Goal: Transaction & Acquisition: Book appointment/travel/reservation

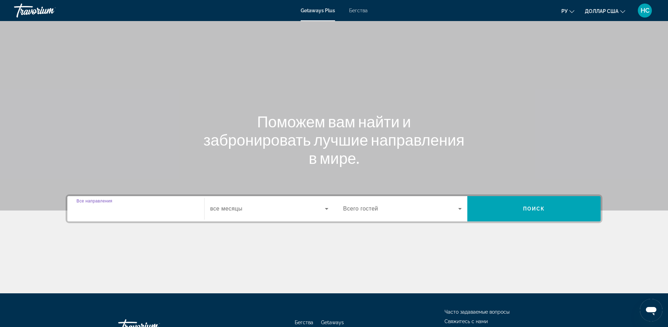
click at [159, 210] on input "Destination Все направления" at bounding box center [135, 209] width 119 height 8
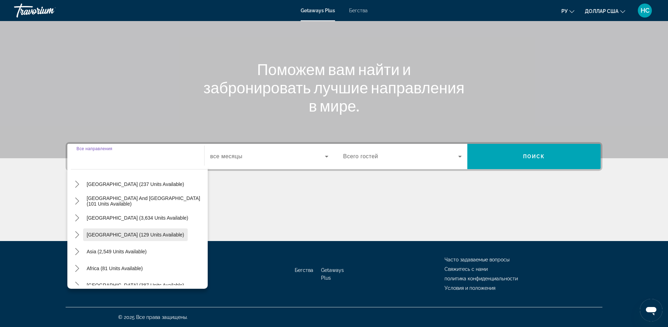
scroll to position [114, 0]
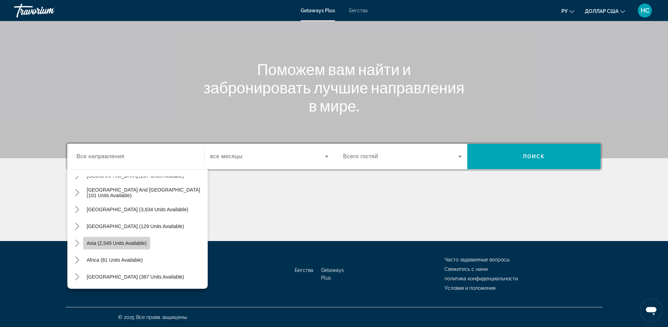
click at [141, 244] on span "Asia (2,549 units available)" at bounding box center [117, 243] width 60 height 6
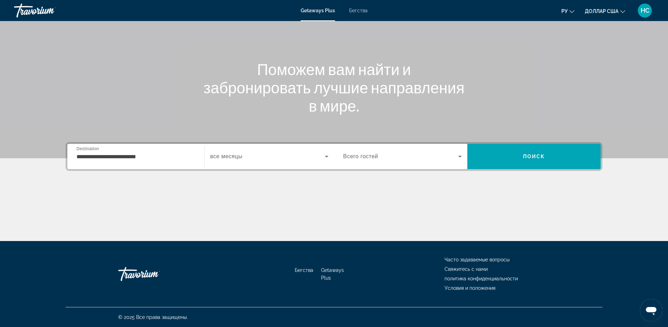
click at [156, 161] on div "**********" at bounding box center [135, 157] width 119 height 20
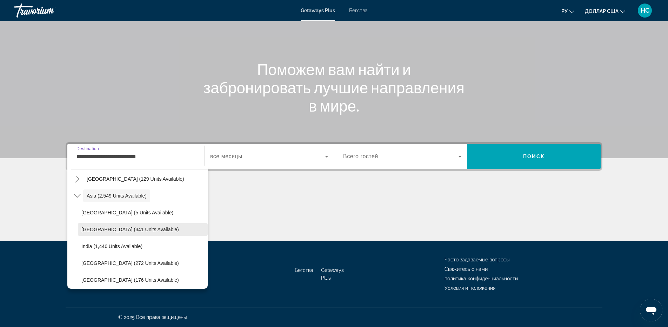
scroll to position [196, 0]
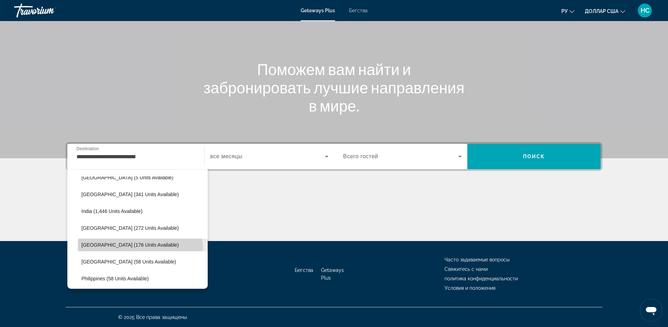
click at [131, 248] on span "Select destination: Malaysia (176 units available)" at bounding box center [143, 244] width 130 height 17
type input "**********"
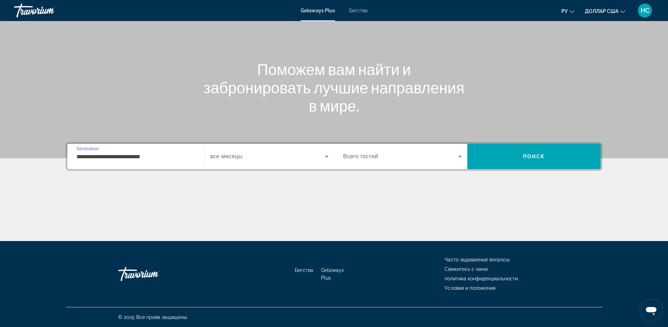
click at [239, 157] on span "все месяцы" at bounding box center [226, 156] width 32 height 6
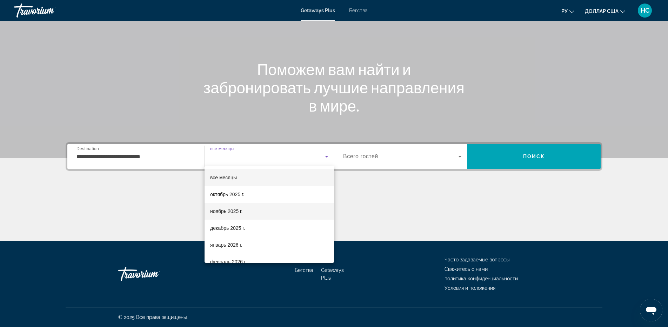
click at [230, 208] on font "ноябрь 2025 г." at bounding box center [226, 211] width 32 height 6
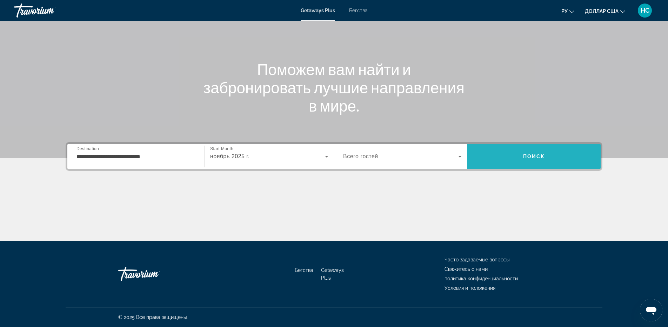
click at [520, 160] on span "Поиск" at bounding box center [533, 156] width 133 height 17
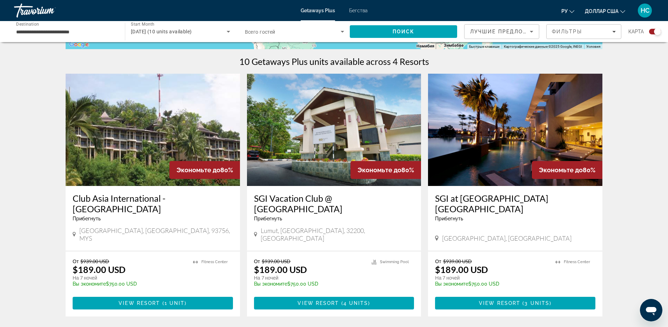
scroll to position [246, 0]
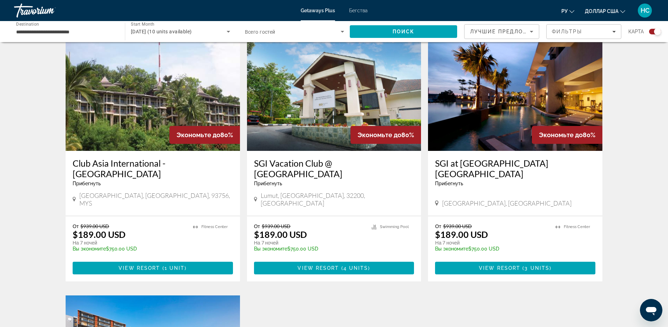
click at [536, 90] on img "Основное содержание" at bounding box center [515, 95] width 174 height 112
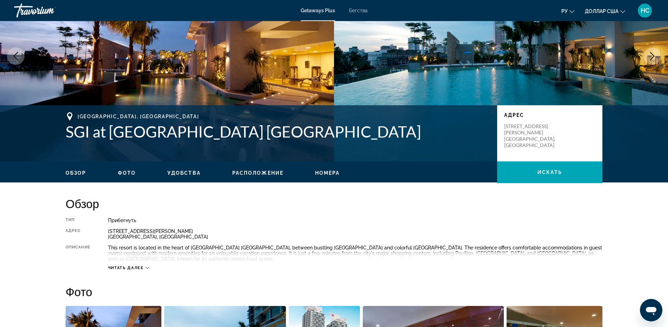
scroll to position [175, 0]
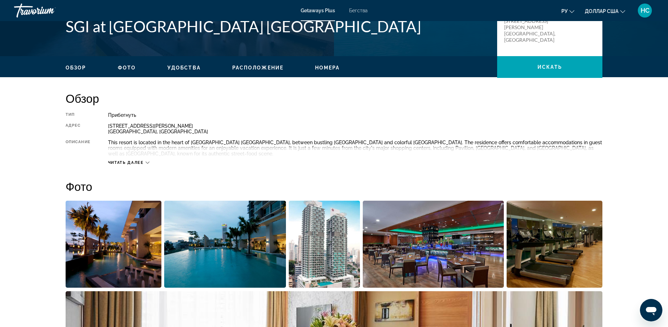
click at [130, 164] on span "Читать далее" at bounding box center [126, 162] width 36 height 5
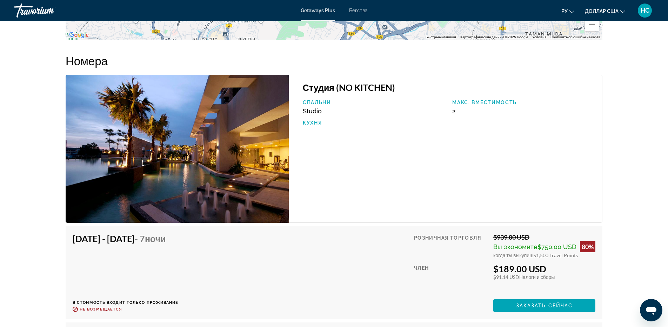
scroll to position [1158, 0]
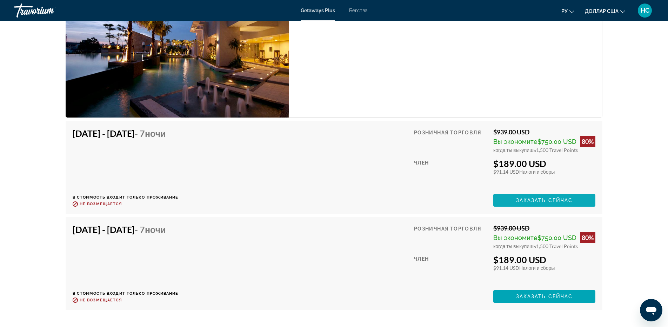
click at [539, 198] on span "Заказать сейчас" at bounding box center [544, 201] width 57 height 6
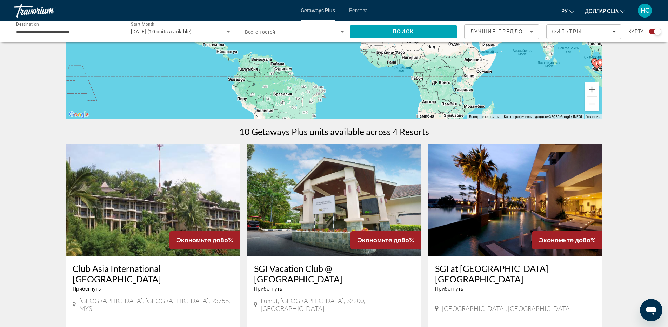
scroll to position [210, 0]
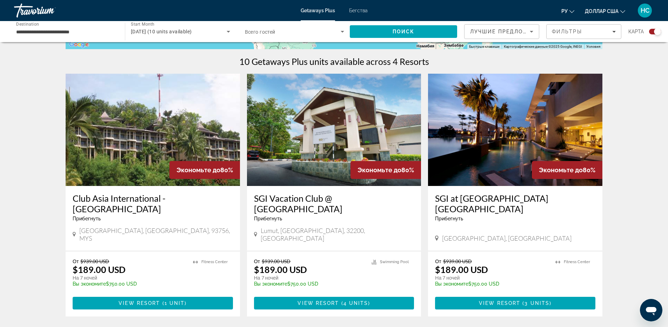
click at [138, 151] on img "Основное содержание" at bounding box center [153, 130] width 174 height 112
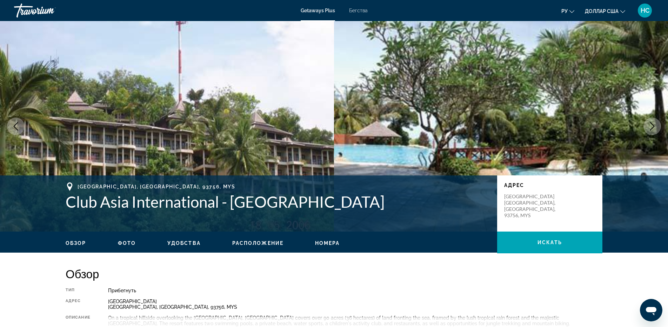
click at [649, 131] on button "Next image" at bounding box center [652, 127] width 18 height 18
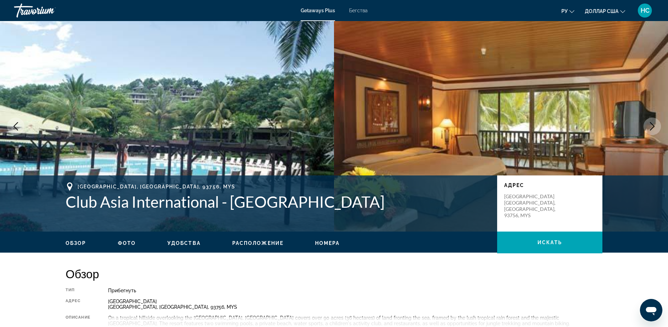
click at [649, 131] on button "Next image" at bounding box center [652, 127] width 18 height 18
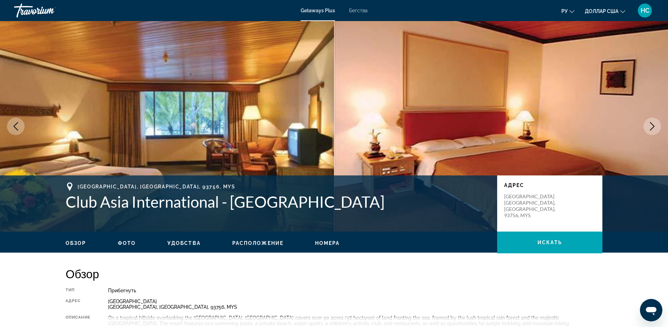
click at [649, 131] on button "Next image" at bounding box center [652, 127] width 18 height 18
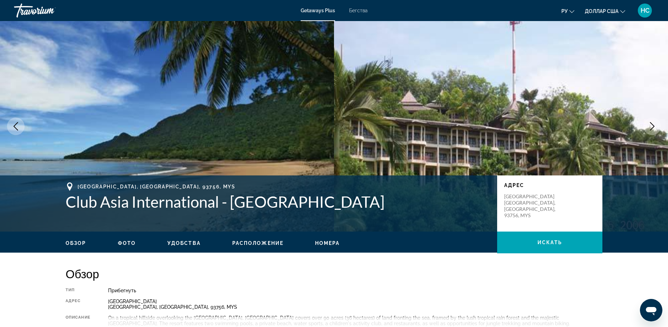
click at [649, 131] on button "Next image" at bounding box center [652, 127] width 18 height 18
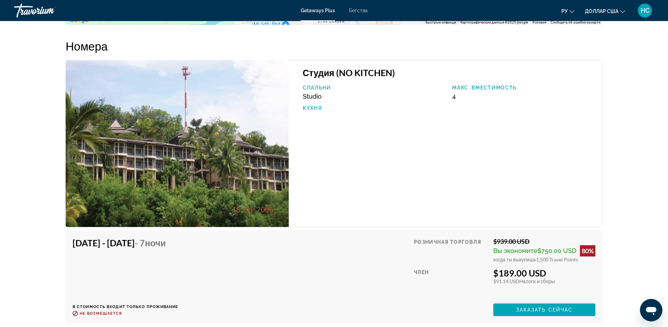
scroll to position [1088, 0]
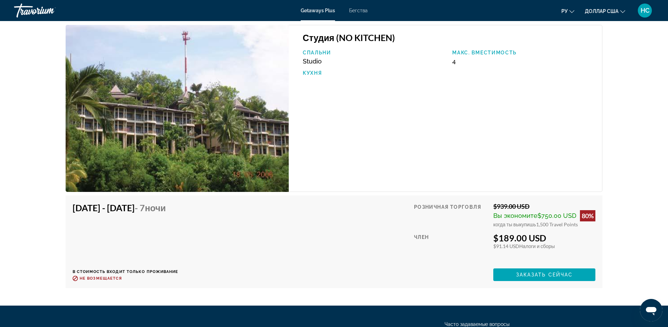
click at [193, 96] on img "Основное содержание" at bounding box center [177, 108] width 223 height 167
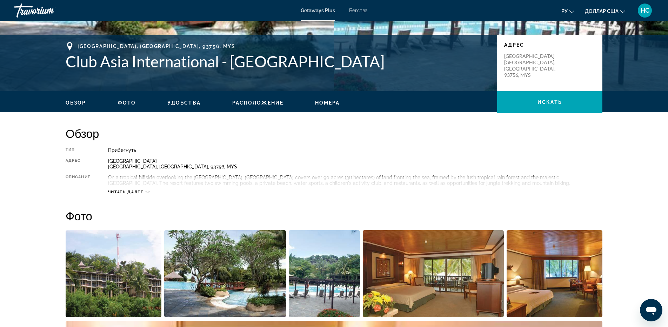
scroll to position [105, 0]
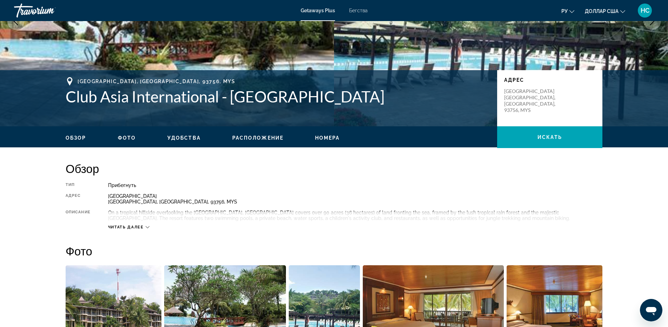
drag, startPoint x: 67, startPoint y: 96, endPoint x: 367, endPoint y: 102, distance: 300.4
click at [367, 102] on h1 "Club Asia International - Damai Beach Resort" at bounding box center [278, 96] width 424 height 18
copy h1 "Club Asia International - Damai Beach Resort"
click at [131, 225] on span "Читать далее" at bounding box center [126, 227] width 36 height 5
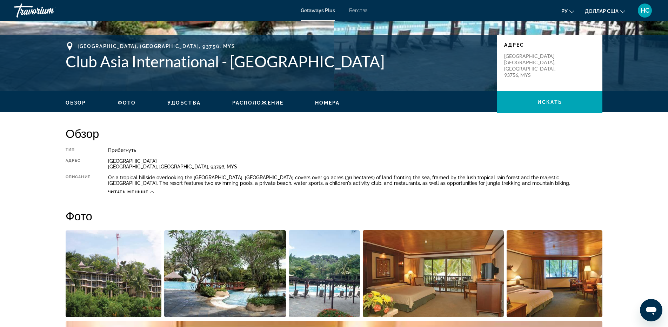
scroll to position [0, 0]
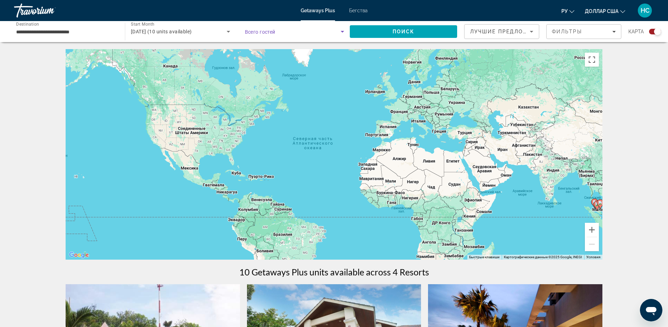
click at [285, 32] on span "Search widget" at bounding box center [293, 31] width 96 height 8
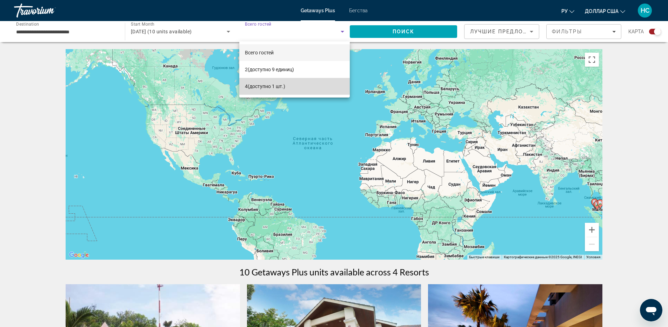
click at [275, 91] on mat-option "4 (доступно 1 шт.)" at bounding box center [294, 86] width 111 height 17
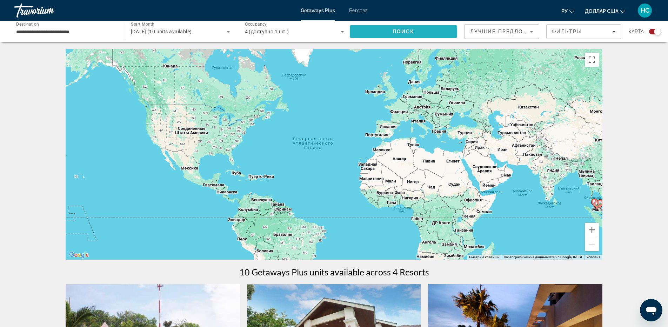
click at [395, 33] on span "Поиск" at bounding box center [404, 32] width 22 height 6
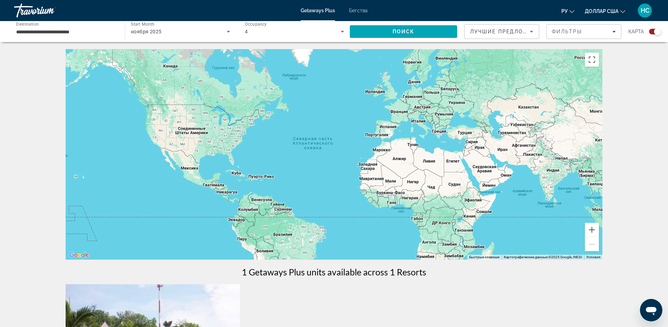
click at [298, 32] on div "4" at bounding box center [293, 31] width 96 height 8
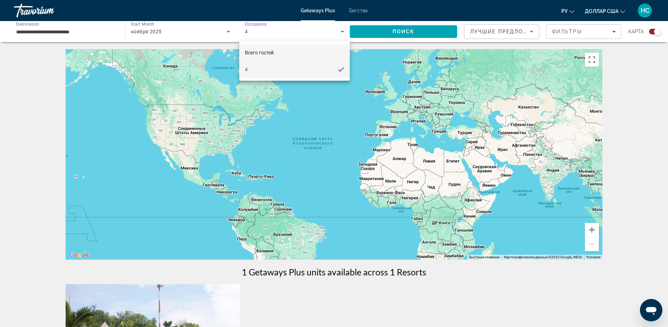
click at [286, 52] on mat-option "Всего гостей" at bounding box center [294, 52] width 111 height 17
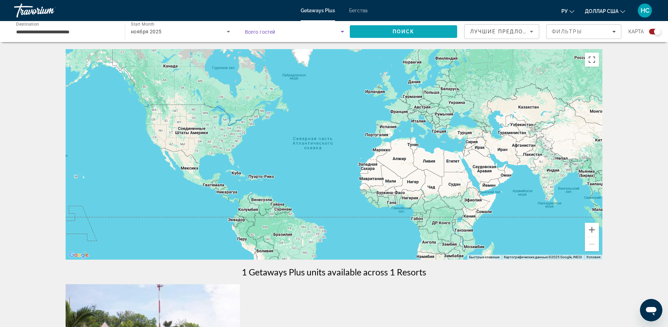
click at [393, 27] on span "Search" at bounding box center [403, 31] width 107 height 17
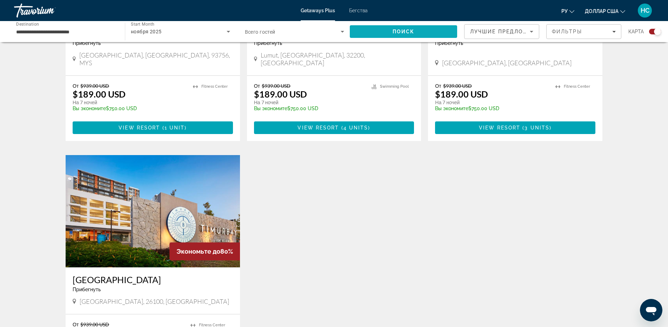
scroll to position [421, 0]
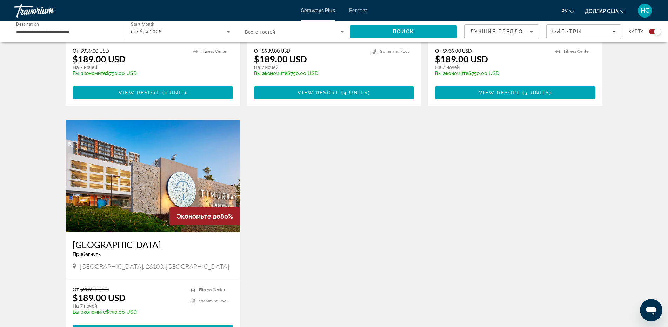
click at [148, 175] on img "Основное содержание" at bounding box center [153, 176] width 174 height 112
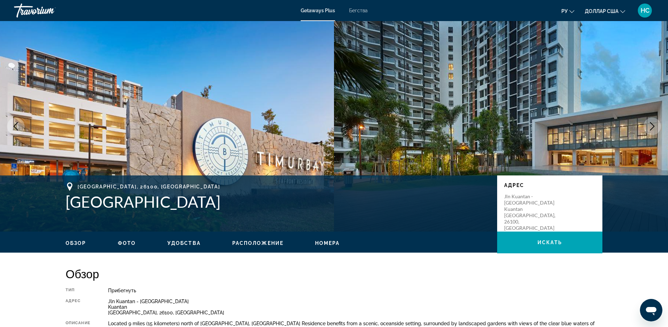
click at [644, 126] on button "Next image" at bounding box center [652, 127] width 18 height 18
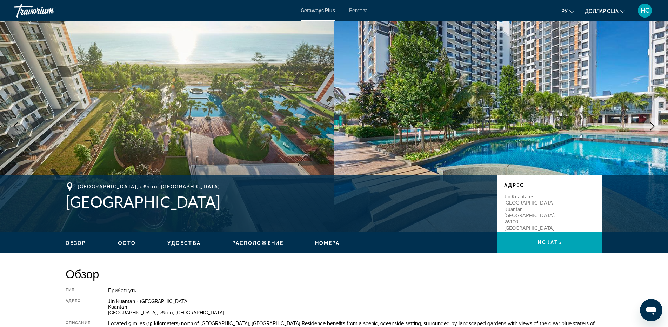
click at [644, 126] on button "Next image" at bounding box center [652, 127] width 18 height 18
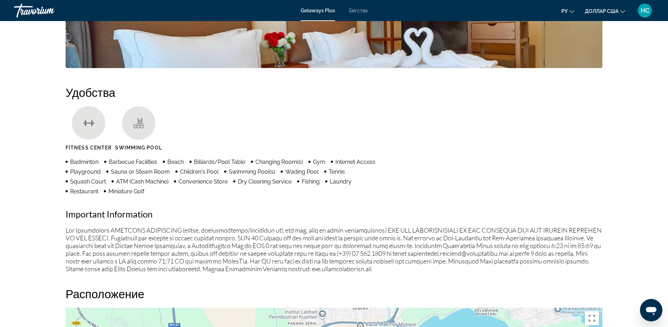
scroll to position [526, 0]
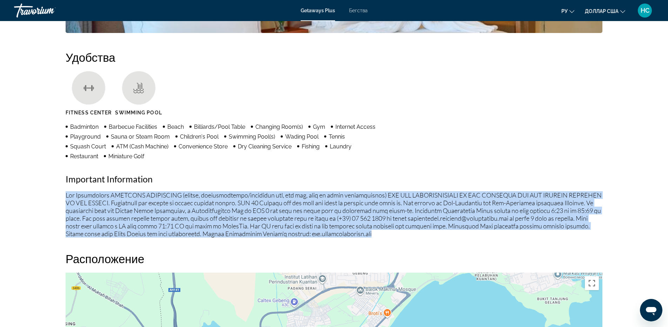
drag, startPoint x: 68, startPoint y: 189, endPoint x: 395, endPoint y: 230, distance: 329.9
click at [395, 230] on p "Основное содержание" at bounding box center [334, 214] width 537 height 46
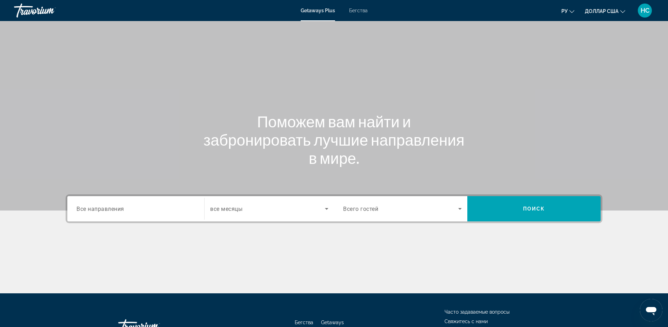
click at [113, 212] on span "Все направления" at bounding box center [100, 208] width 48 height 7
click at [113, 212] on input "Destination Все направления" at bounding box center [135, 209] width 119 height 8
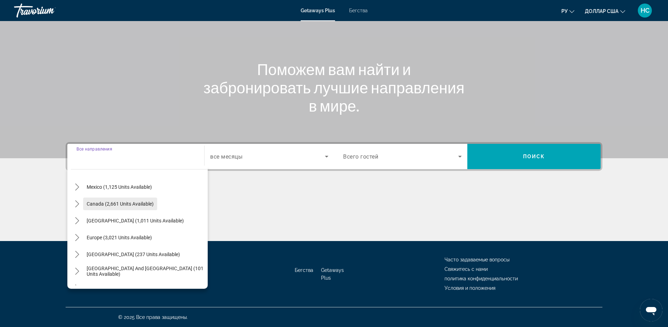
scroll to position [70, 0]
click at [114, 206] on span "Select destination: Europe (3,021 units available)" at bounding box center [119, 202] width 72 height 17
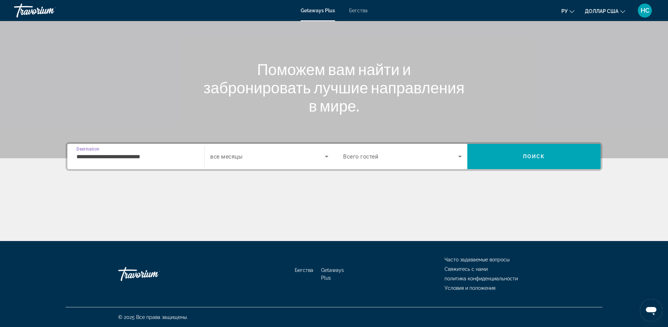
click at [158, 157] on input "**********" at bounding box center [135, 157] width 119 height 8
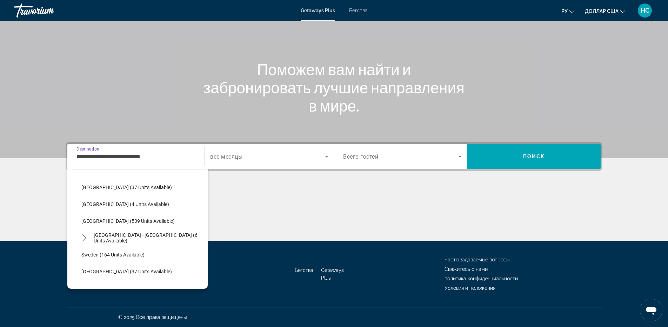
scroll to position [322, 0]
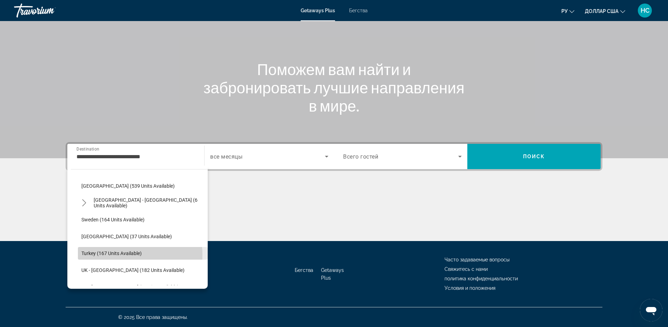
click at [117, 255] on span "Turkey (167 units available)" at bounding box center [111, 253] width 60 height 6
type input "**********"
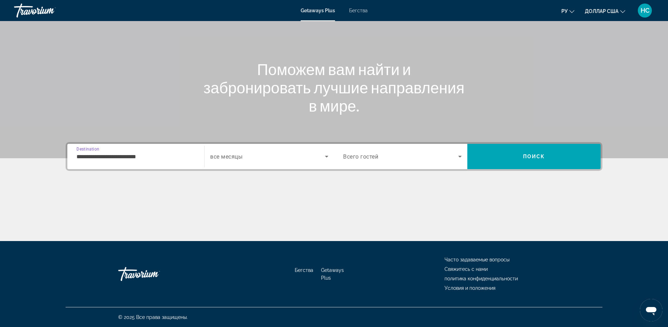
click at [297, 159] on span "Search widget" at bounding box center [267, 156] width 115 height 8
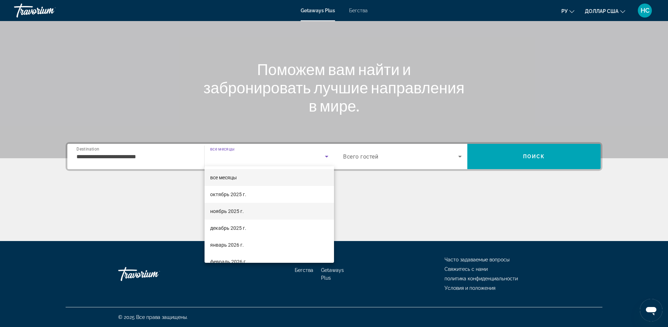
click at [240, 209] on font "ноябрь 2025 г." at bounding box center [227, 211] width 34 height 6
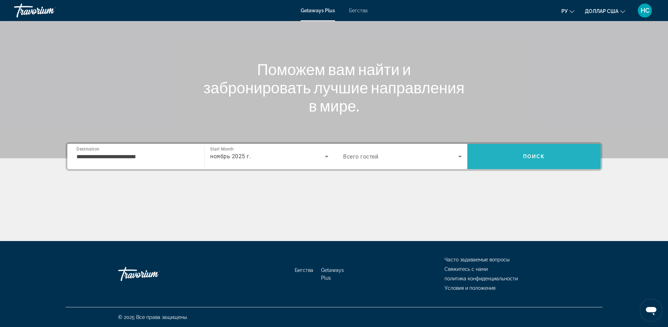
click at [537, 156] on span "Поиск" at bounding box center [534, 157] width 22 height 6
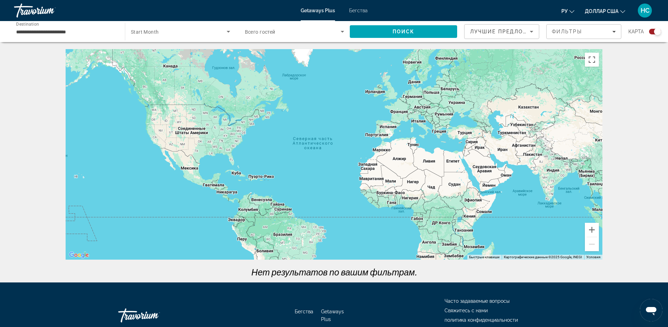
click at [158, 33] on span "Start Month" at bounding box center [145, 32] width 28 height 6
click at [157, 52] on font "все месяцы" at bounding box center [144, 53] width 27 height 6
click at [448, 39] on span "Search" at bounding box center [403, 31] width 107 height 17
click at [353, 12] on font "Бегства" at bounding box center [358, 11] width 19 height 6
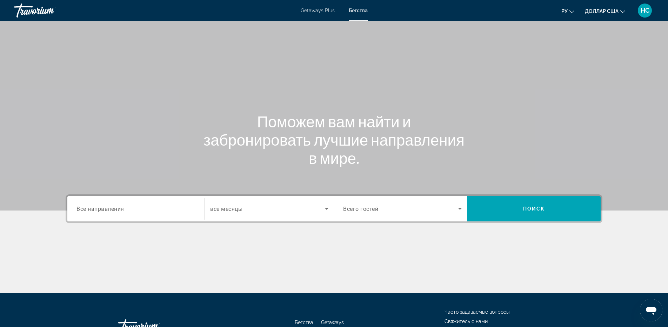
click at [95, 209] on span "Все направления" at bounding box center [100, 208] width 48 height 7
click at [95, 209] on input "Destination Все направления" at bounding box center [135, 209] width 119 height 8
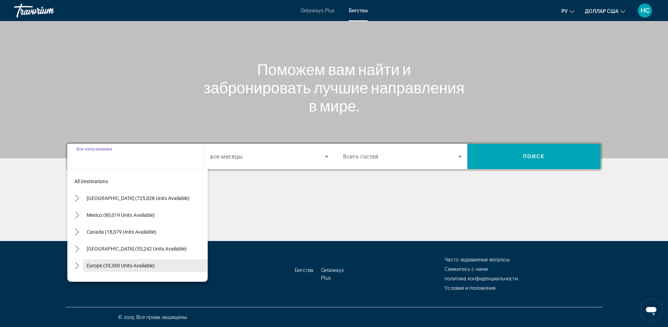
scroll to position [70, 0]
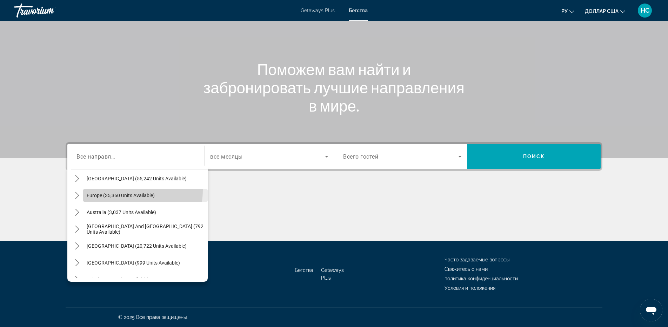
click at [113, 190] on span "Select destination: Europe (35,360 units available)" at bounding box center [145, 195] width 125 height 17
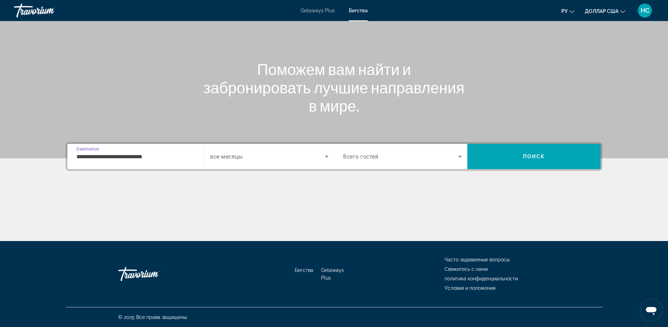
click at [128, 160] on input "**********" at bounding box center [135, 157] width 119 height 8
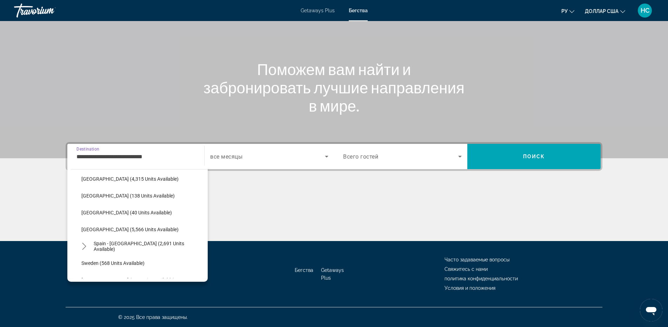
scroll to position [393, 0]
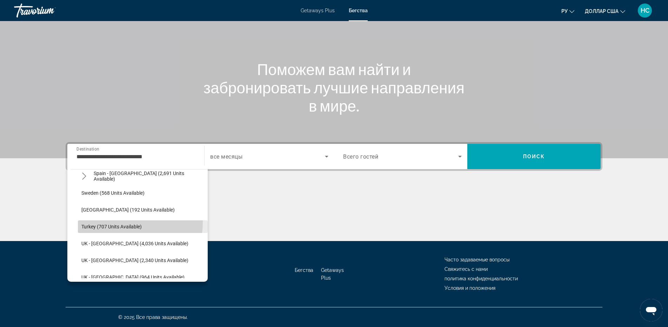
click at [115, 222] on span "Select destination: Turkey (707 units available)" at bounding box center [143, 226] width 130 height 17
type input "**********"
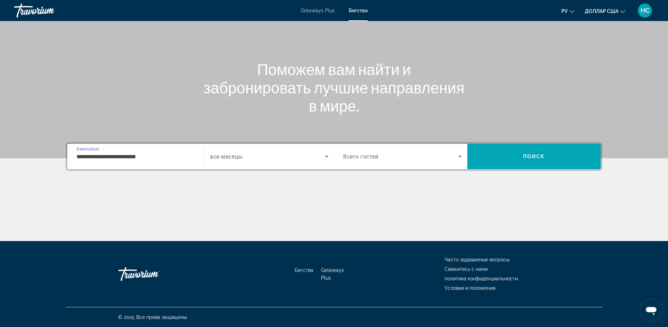
click at [305, 161] on div "Search widget" at bounding box center [269, 157] width 118 height 20
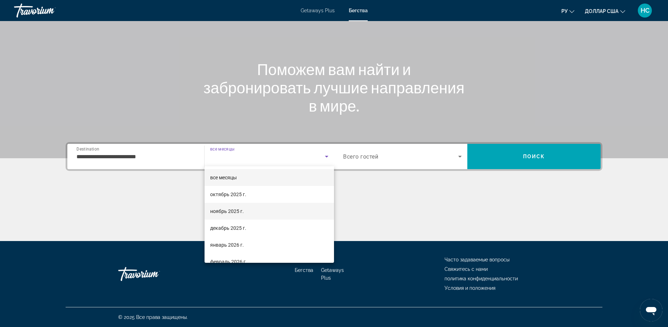
click at [247, 214] on mat-option "ноябрь 2025 г." at bounding box center [269, 211] width 129 height 17
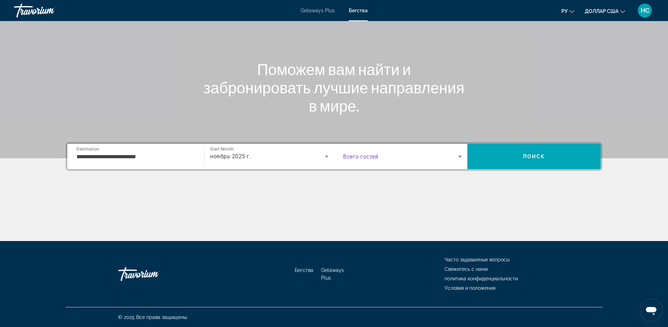
click at [423, 155] on span "Search widget" at bounding box center [400, 156] width 115 height 8
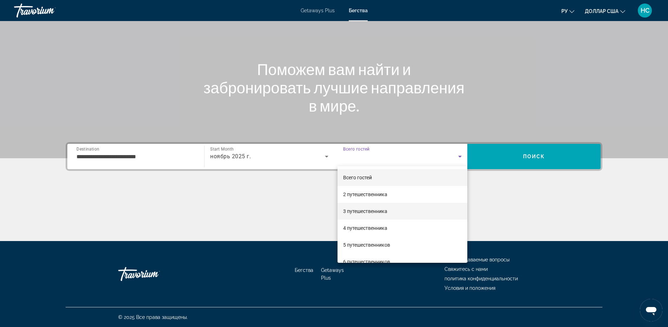
click at [383, 212] on font "3 путешественника" at bounding box center [365, 211] width 44 height 6
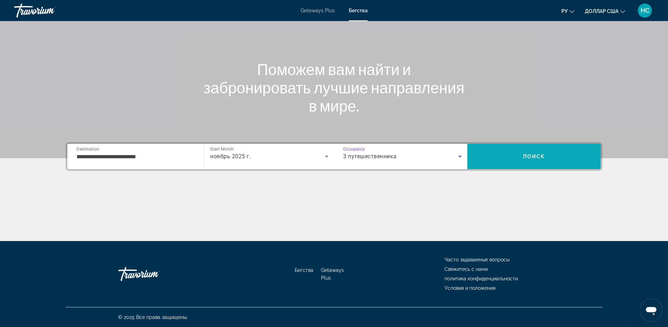
click at [557, 159] on span "Search" at bounding box center [533, 156] width 133 height 17
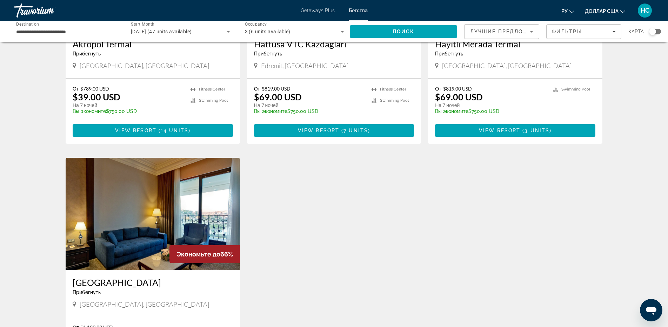
scroll to position [421, 0]
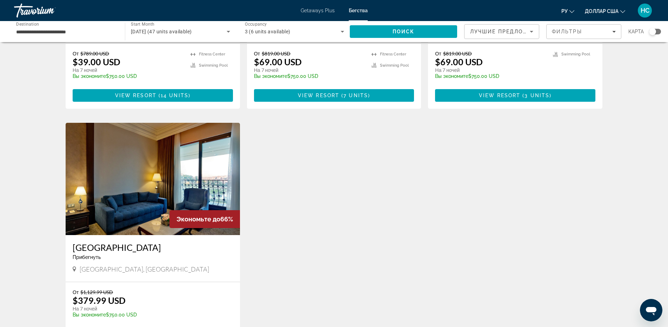
click at [159, 156] on img "Основное содержание" at bounding box center [153, 179] width 174 height 112
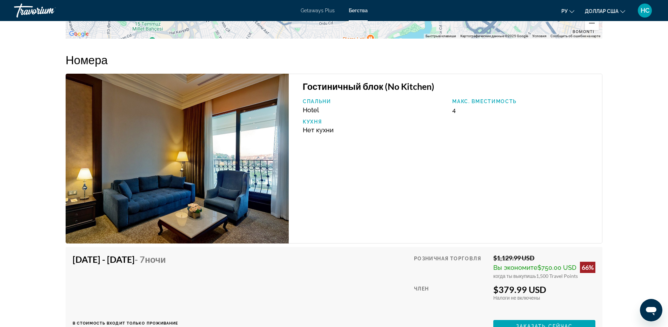
scroll to position [1158, 0]
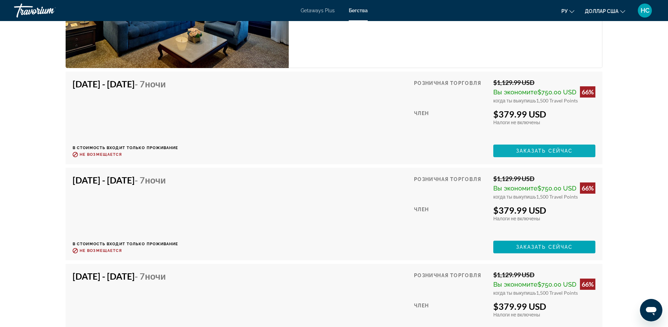
click at [534, 157] on span "Основное содержание" at bounding box center [544, 150] width 102 height 17
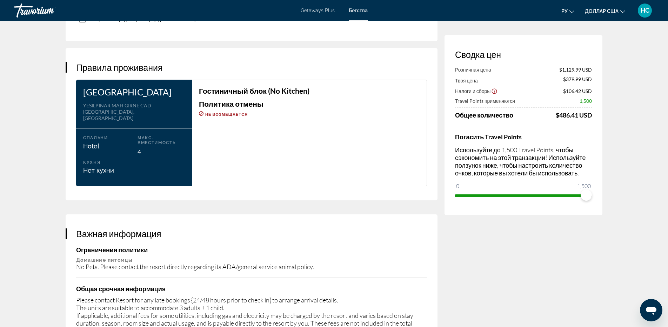
scroll to position [912, 0]
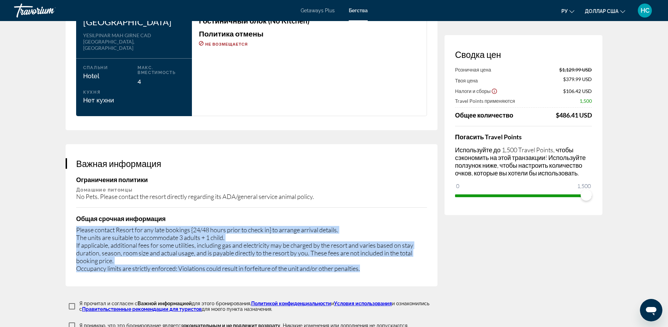
drag, startPoint x: 75, startPoint y: 220, endPoint x: 367, endPoint y: 268, distance: 296.2
click at [367, 268] on div "Важная информация Ограничения политики Домашние питомцы No Pets. Please contact…" at bounding box center [252, 215] width 372 height 142
copy div "Please contact Resort for any late bookings {24/48 hours prior to check in} to …"
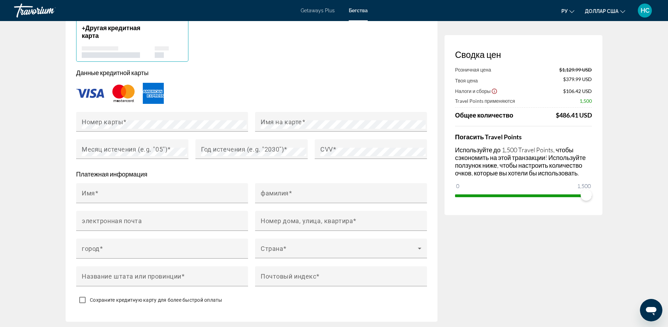
scroll to position [351, 0]
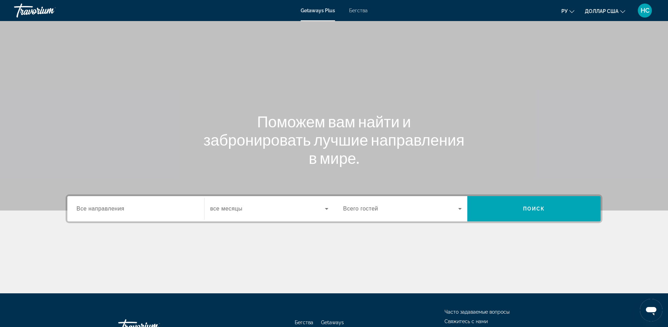
click at [119, 212] on span "Все направления" at bounding box center [100, 209] width 48 height 6
click at [119, 212] on input "Destination Все направления" at bounding box center [135, 209] width 119 height 8
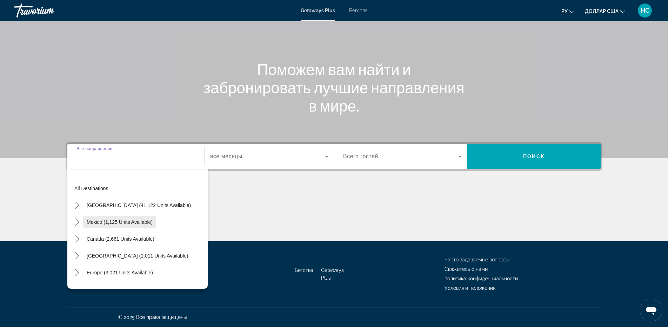
scroll to position [114, 0]
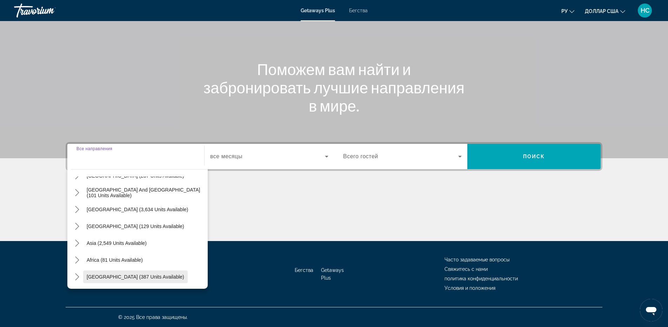
click at [128, 272] on span "Select destination: Middle East (387 units available)" at bounding box center [135, 276] width 105 height 17
type input "**********"
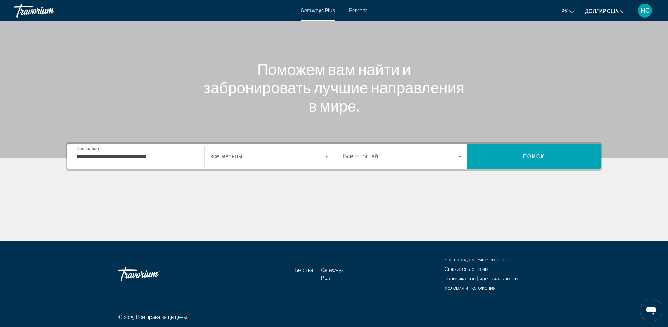
click at [247, 162] on div "Виджет поиска" at bounding box center [269, 157] width 118 height 20
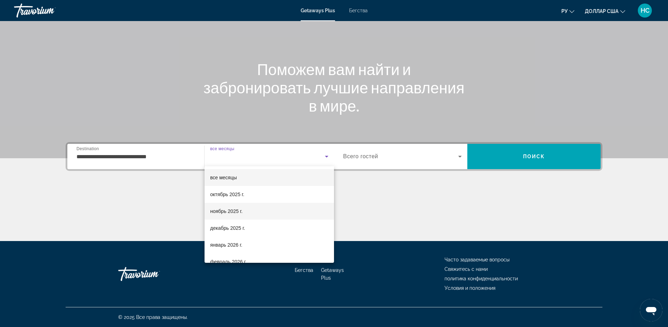
click at [239, 208] on span "ноябрь 2025 г." at bounding box center [226, 211] width 32 height 8
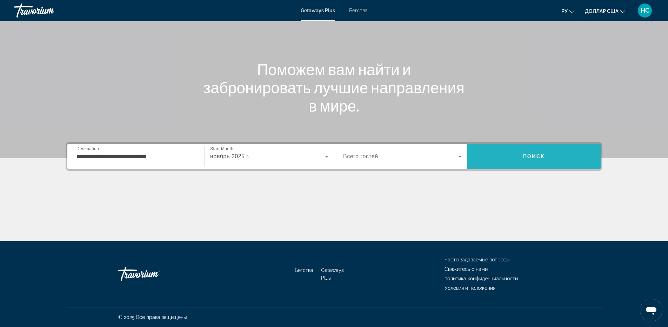
click at [527, 161] on span "Поиск" at bounding box center [533, 156] width 133 height 17
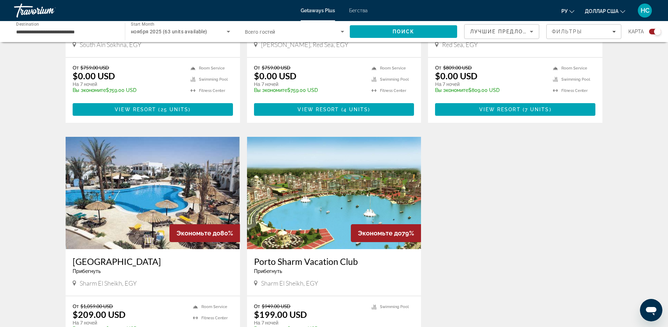
scroll to position [421, 0]
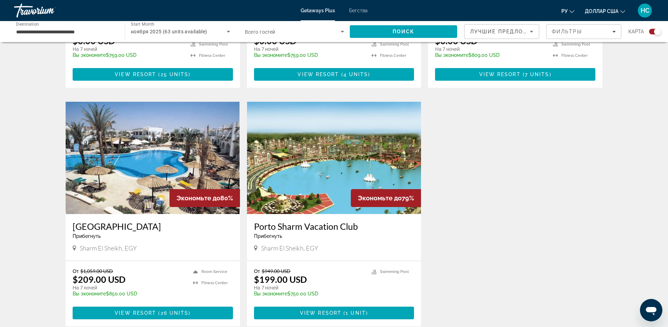
click at [342, 150] on img "Основное содержание" at bounding box center [334, 158] width 174 height 112
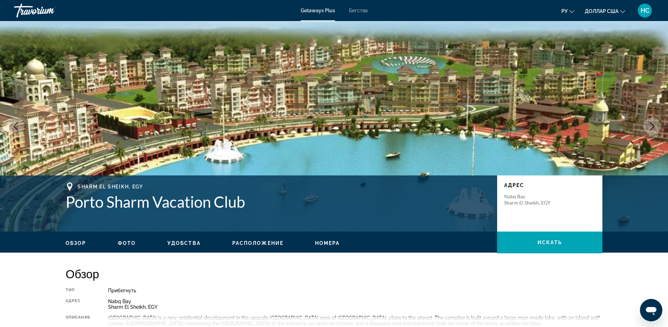
click at [658, 128] on button "Next image" at bounding box center [652, 127] width 18 height 18
click at [656, 128] on icon "Next image" at bounding box center [652, 126] width 8 height 8
click at [654, 127] on icon "Next image" at bounding box center [652, 126] width 5 height 8
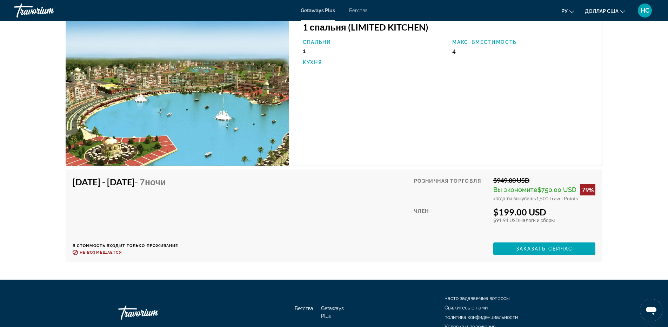
scroll to position [1052, 0]
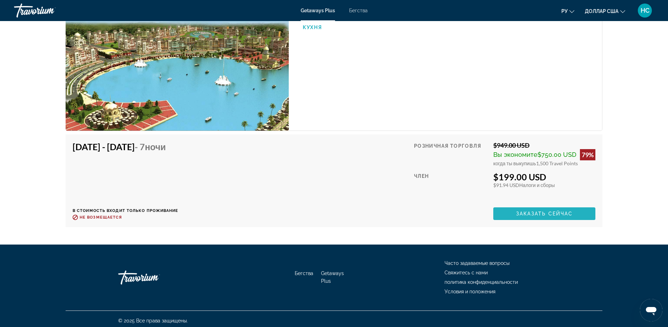
click at [558, 217] on span "Основное содержание" at bounding box center [544, 213] width 102 height 17
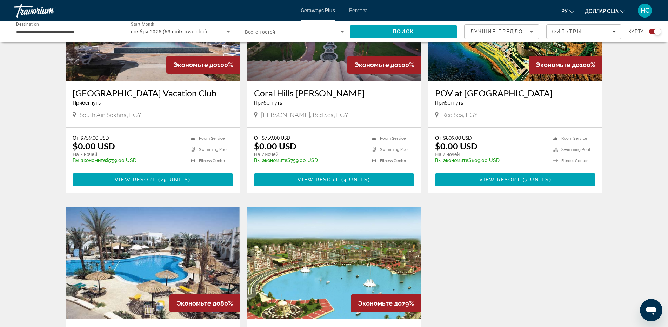
scroll to position [386, 0]
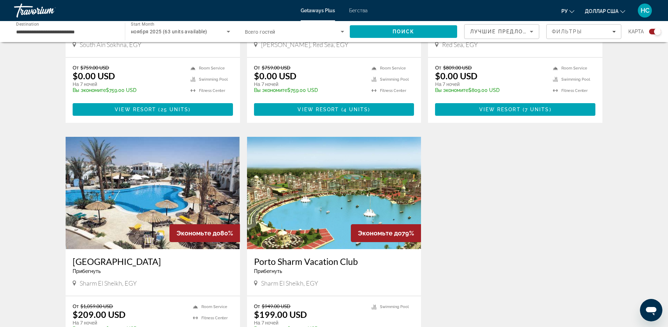
click at [96, 185] on img "Основное содержание" at bounding box center [153, 193] width 174 height 112
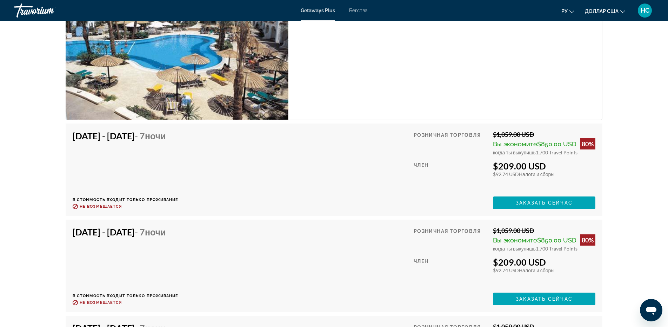
scroll to position [1158, 0]
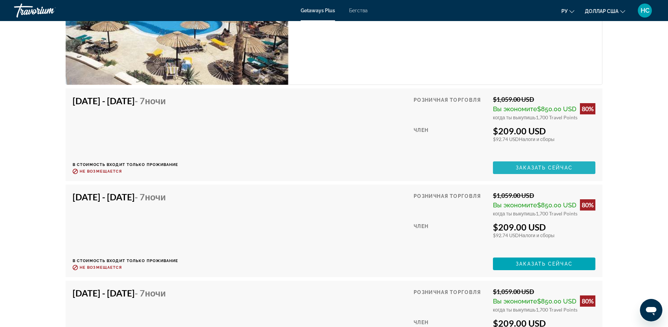
click at [550, 170] on span "Заказать сейчас" at bounding box center [544, 168] width 57 height 6
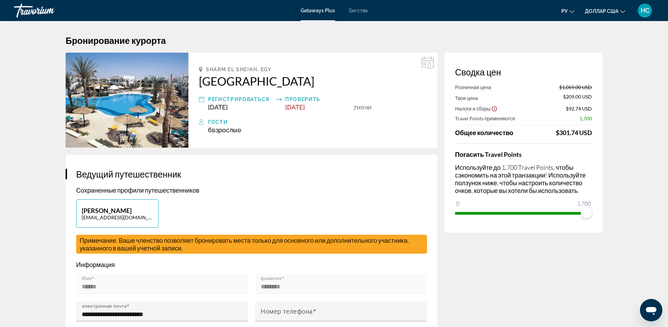
click at [220, 83] on h2 "[GEOGRAPHIC_DATA]" at bounding box center [313, 81] width 228 height 14
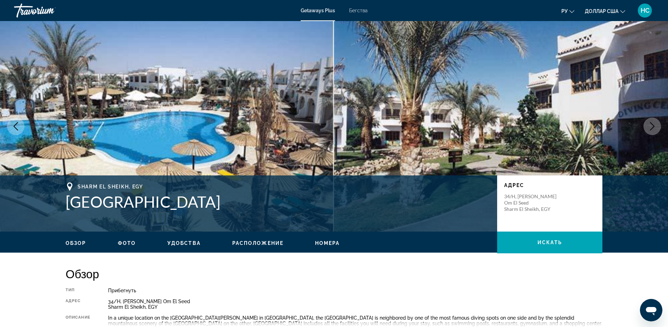
click at [655, 128] on icon "Next image" at bounding box center [652, 126] width 8 height 8
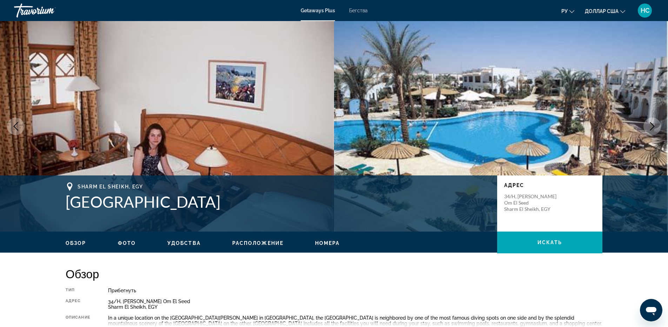
click at [655, 128] on icon "Next image" at bounding box center [652, 126] width 8 height 8
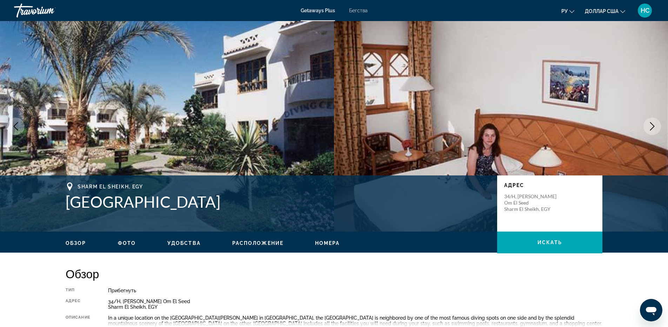
click at [655, 128] on icon "Next image" at bounding box center [652, 126] width 8 height 8
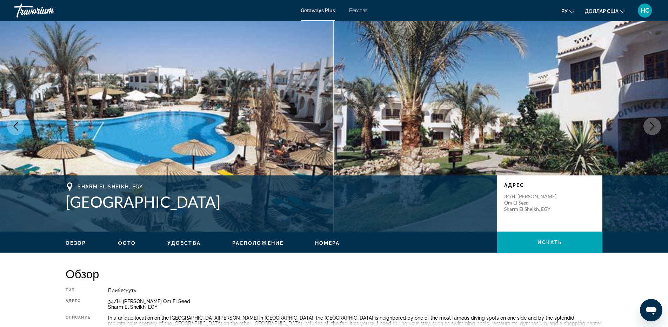
click at [655, 128] on icon "Next image" at bounding box center [652, 126] width 8 height 8
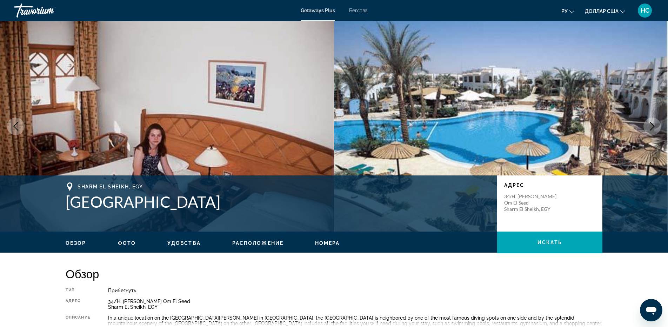
click at [655, 128] on icon "Next image" at bounding box center [652, 126] width 8 height 8
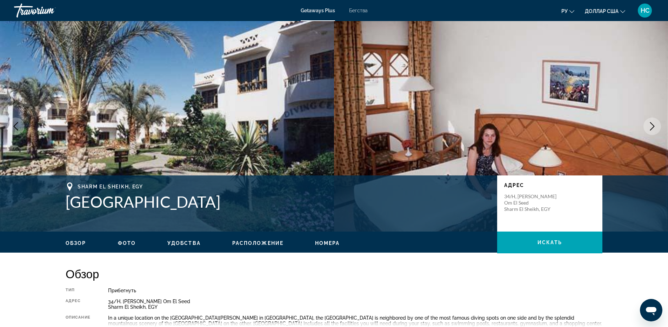
click at [655, 128] on icon "Next image" at bounding box center [652, 126] width 8 height 8
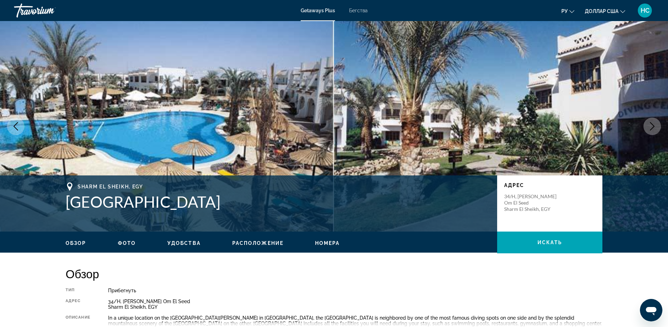
click at [655, 128] on icon "Next image" at bounding box center [652, 126] width 8 height 8
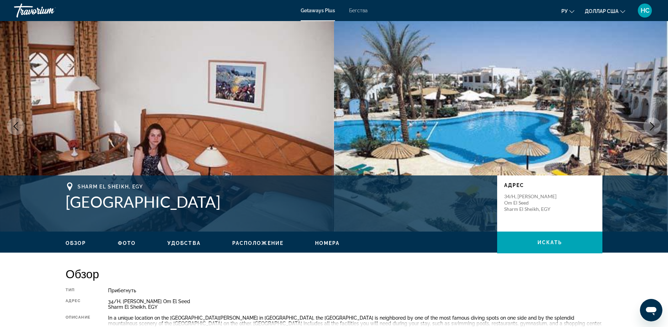
click at [655, 128] on icon "Next image" at bounding box center [652, 126] width 8 height 8
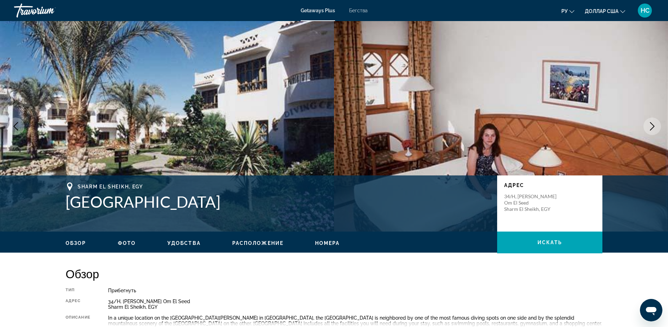
click at [655, 128] on icon "Next image" at bounding box center [652, 126] width 8 height 8
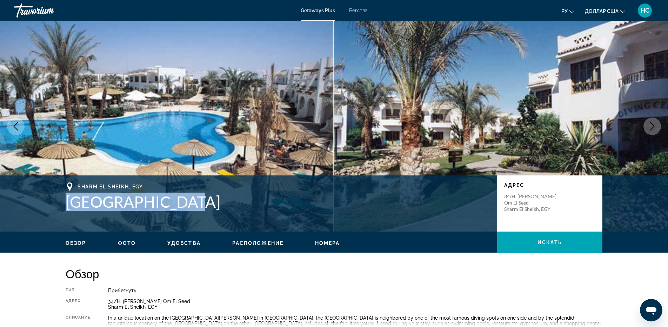
drag, startPoint x: 167, startPoint y: 205, endPoint x: 65, endPoint y: 201, distance: 102.2
click at [65, 201] on div "Sharm El Sheikh, EGY [GEOGRAPHIC_DATA] [GEOGRAPHIC_DATA] 34/H, Cliff Om [GEOGRA…" at bounding box center [334, 203] width 565 height 42
copy h1 "[GEOGRAPHIC_DATA]"
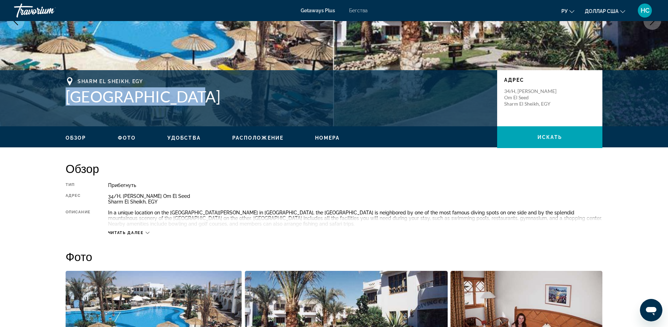
click at [330, 138] on span "Номера" at bounding box center [327, 138] width 25 height 6
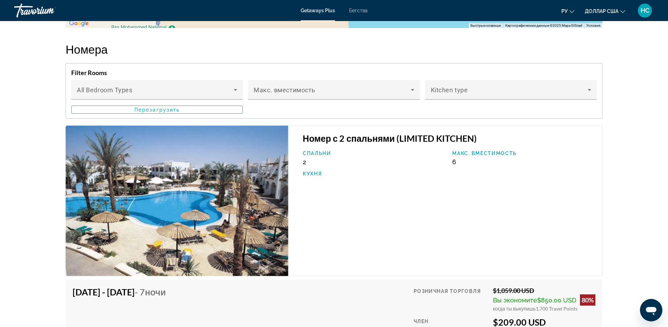
click at [407, 140] on h3 "Номер с 2 спальнями (LIMITED KITCHEN)" at bounding box center [449, 138] width 292 height 11
click at [349, 88] on div "Макс. вместимость" at bounding box center [334, 90] width 160 height 20
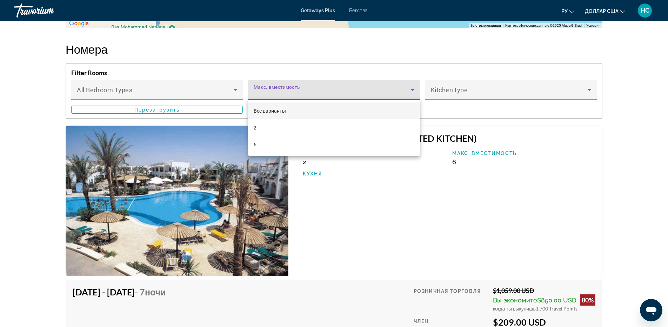
click at [349, 88] on div at bounding box center [334, 163] width 668 height 327
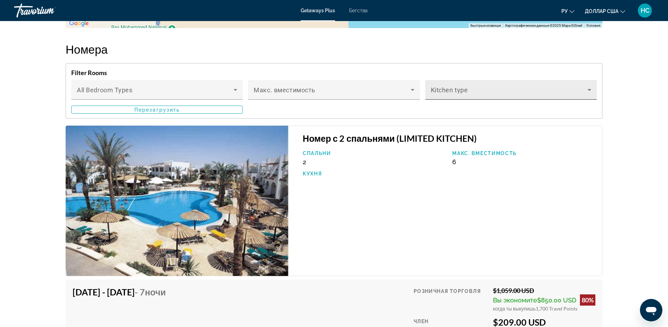
click at [476, 88] on div "Kitchen type" at bounding box center [511, 90] width 160 height 20
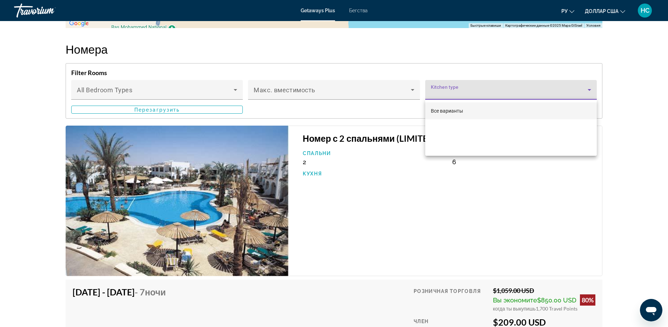
click at [476, 88] on div at bounding box center [334, 163] width 668 height 327
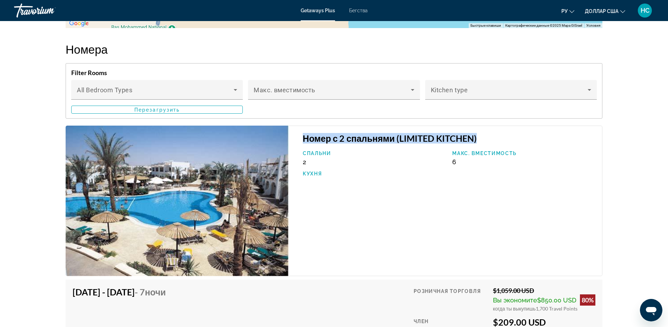
drag, startPoint x: 480, startPoint y: 138, endPoint x: 302, endPoint y: 139, distance: 177.9
click at [303, 139] on h3 "Номер с 2 спальнями (LIMITED KITCHEN)" at bounding box center [449, 138] width 292 height 11
copy h3 "Номер с 2 спальнями (LIMITED KITCHEN)"
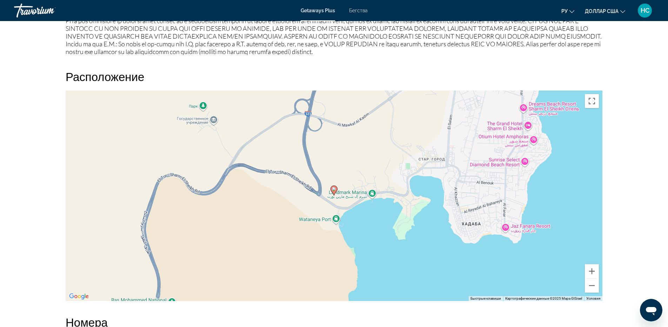
scroll to position [448, 0]
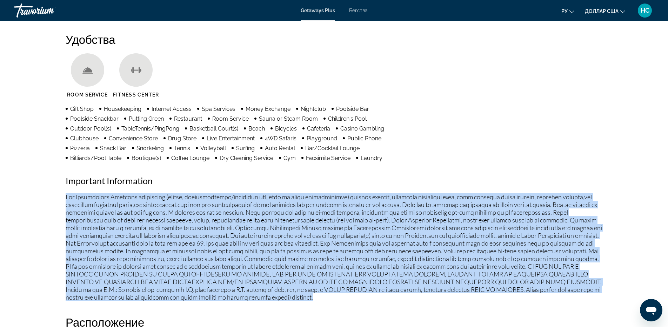
drag, startPoint x: 63, startPoint y: 196, endPoint x: 274, endPoint y: 264, distance: 221.8
copy p "Fee Advisements Required surcharges (energy, accommodations/occupancy tax, fees…"
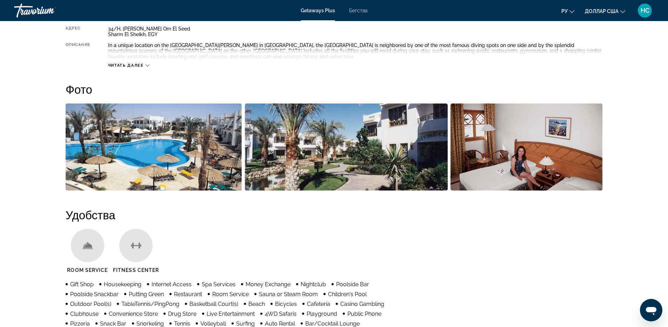
scroll to position [237, 0]
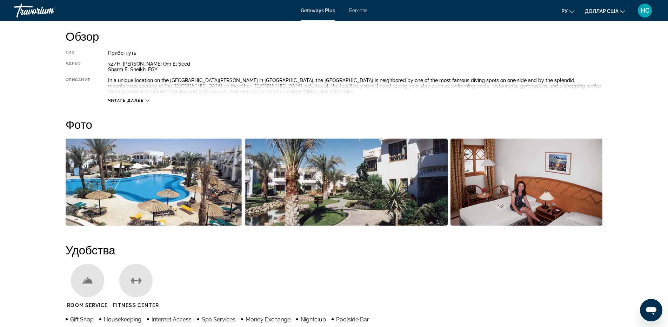
click at [139, 99] on span "Читать далее" at bounding box center [126, 100] width 36 height 5
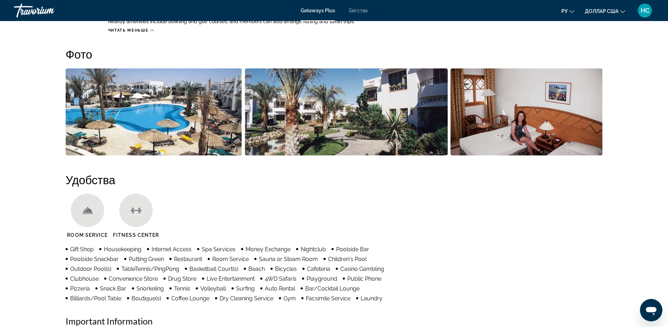
scroll to position [448, 0]
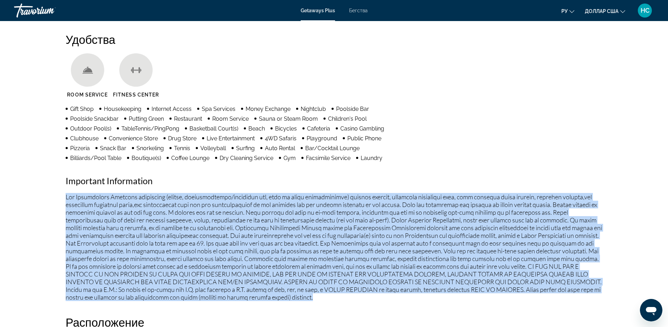
copy p "Fee Advisements Required surcharges (energy, accommodations/occupancy tax, fees…"
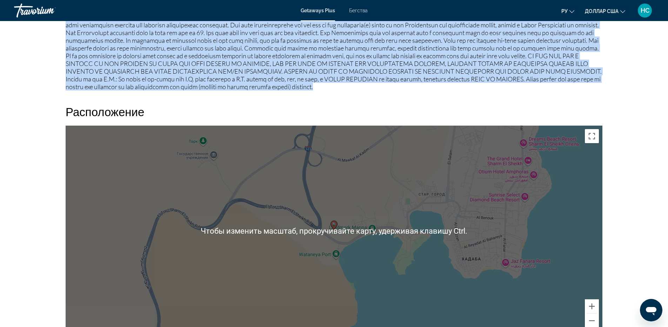
scroll to position [904, 0]
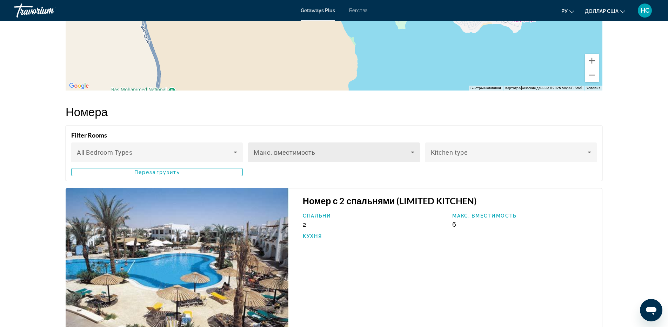
click at [309, 148] on div "Макс. вместимость" at bounding box center [334, 152] width 160 height 20
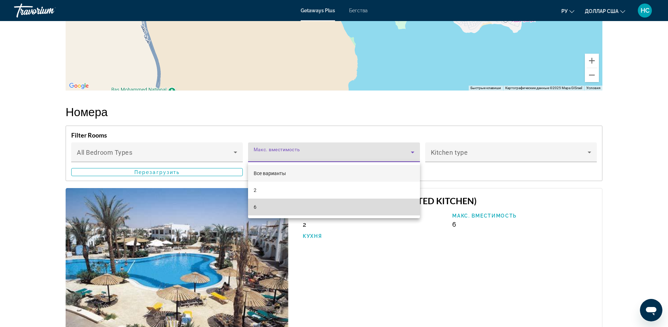
click at [289, 206] on mat-option "6" at bounding box center [334, 207] width 172 height 17
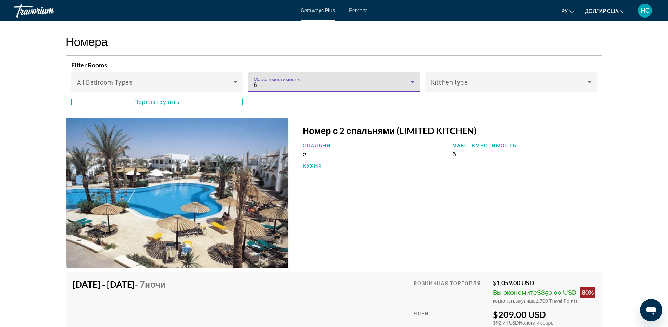
scroll to position [1009, 0]
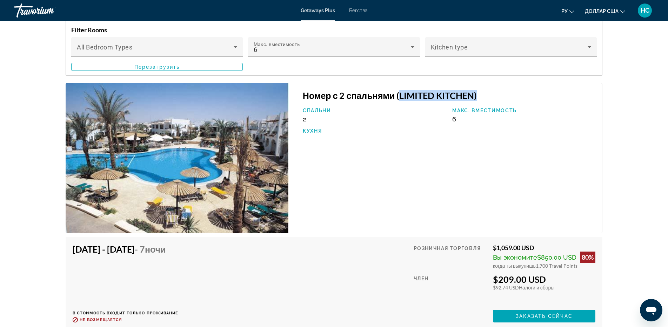
drag, startPoint x: 476, startPoint y: 97, endPoint x: 401, endPoint y: 95, distance: 75.8
click at [401, 95] on h3 "Номер с 2 спальнями (LIMITED KITCHEN)" at bounding box center [449, 95] width 292 height 11
copy h3 "LIMITED KITCHEN)"
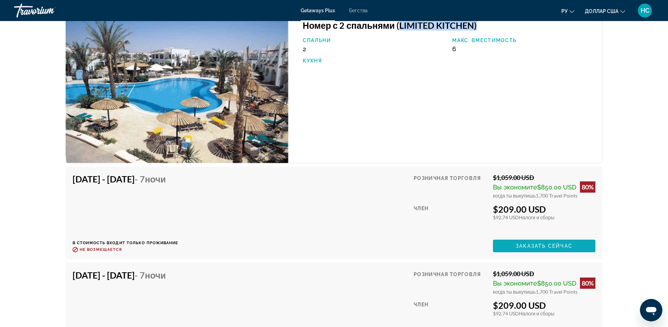
click at [544, 248] on span "Заказать сейчас" at bounding box center [544, 246] width 57 height 6
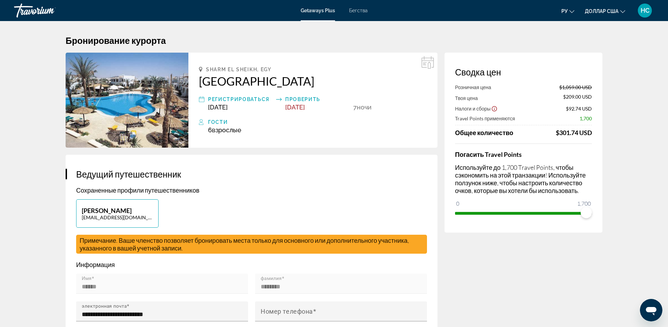
click at [273, 194] on div "**********" at bounding box center [251, 298] width 351 height 225
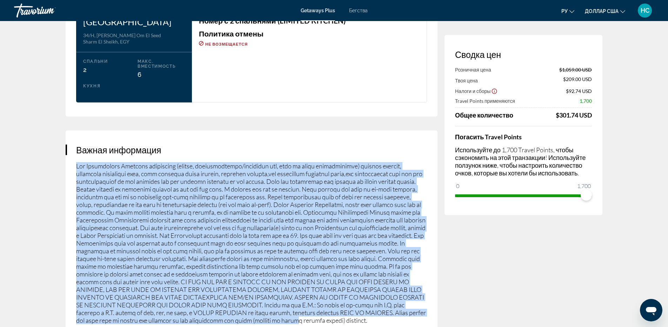
scroll to position [982, 0]
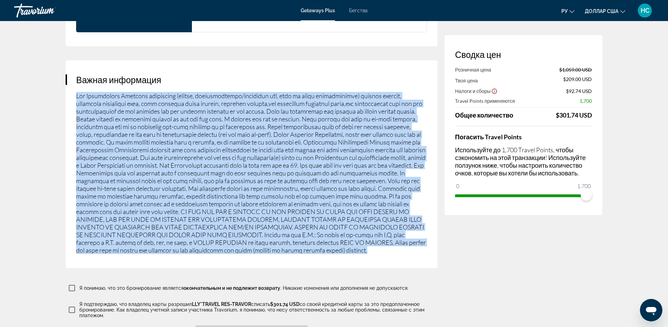
drag, startPoint x: 77, startPoint y: 162, endPoint x: 352, endPoint y: 248, distance: 287.9
click at [352, 248] on p "Основное содержание" at bounding box center [251, 173] width 351 height 162
copy p "Fee Advisements Required surcharges (energy, accommodations/occupancy tax, fees…"
